Goal: Task Accomplishment & Management: Manage account settings

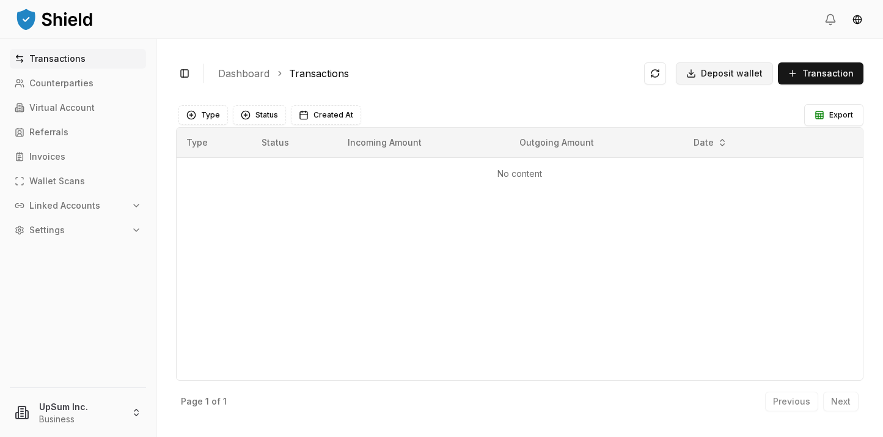
click at [744, 78] on span "Deposit wallet" at bounding box center [732, 73] width 62 height 12
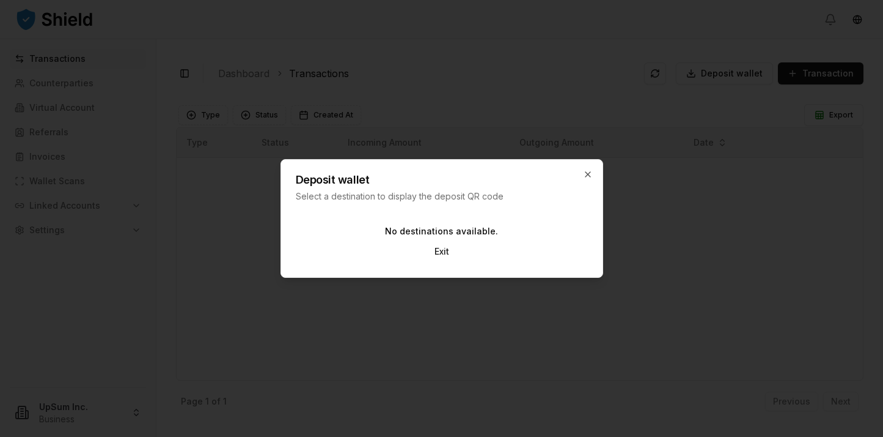
click at [583, 169] on div "Deposit wallet Select a destination to display the deposit QR code" at bounding box center [442, 181] width 322 height 43
click at [588, 177] on icon "button" at bounding box center [588, 174] width 10 height 10
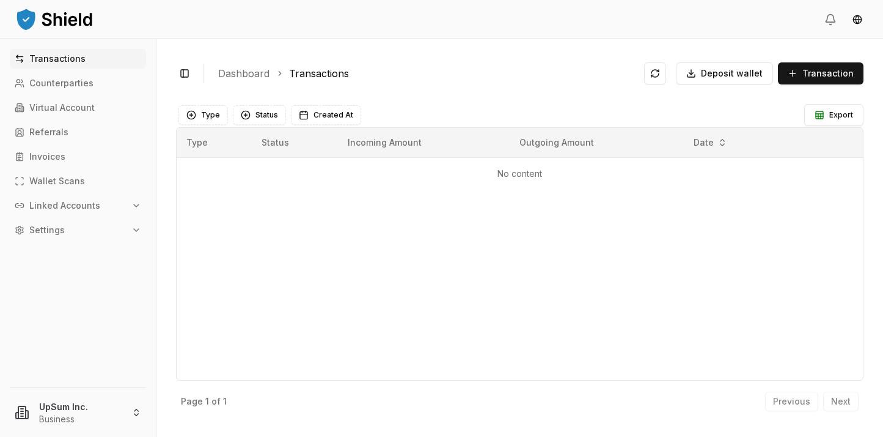
click at [111, 199] on button "Linked Accounts" at bounding box center [78, 206] width 136 height 20
click at [92, 229] on link "Wallets" at bounding box center [79, 226] width 106 height 20
